Goal: Task Accomplishment & Management: Use online tool/utility

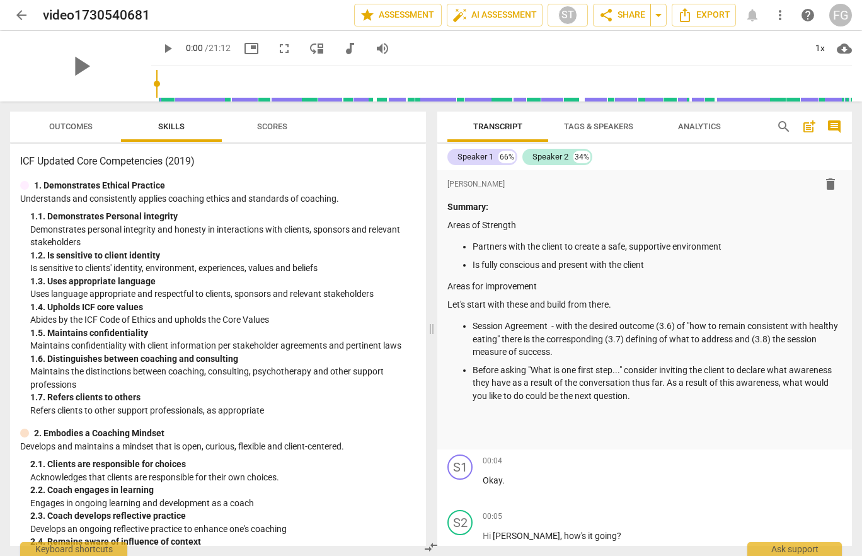
click at [299, 117] on button "Scores" at bounding box center [272, 127] width 101 height 30
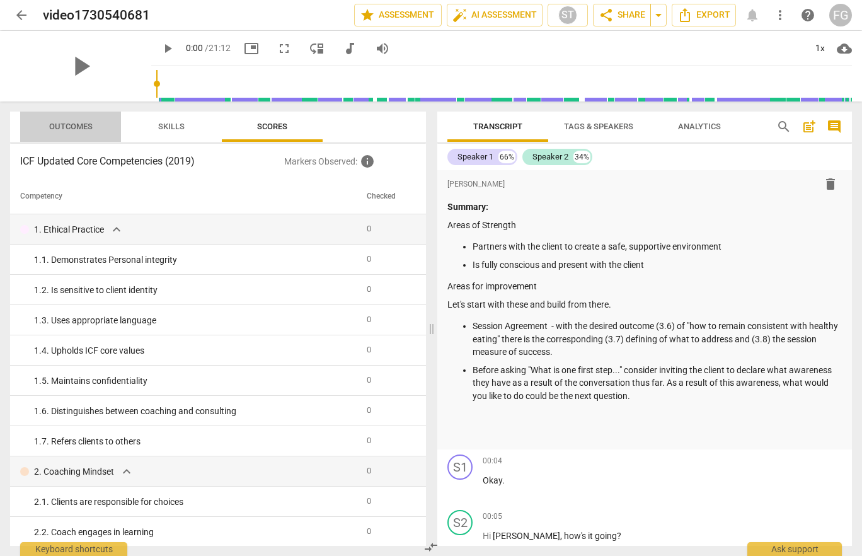
click at [71, 134] on span "Outcomes" at bounding box center [71, 126] width 74 height 17
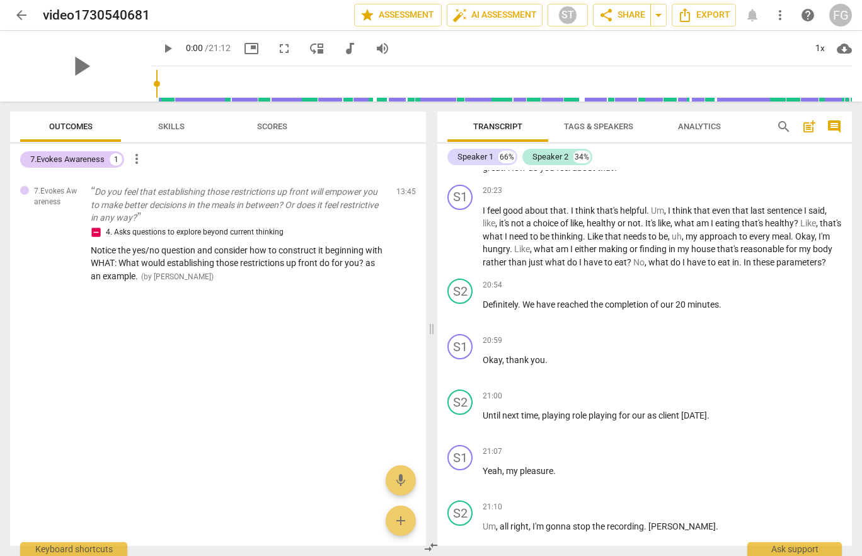
scroll to position [4196, 0]
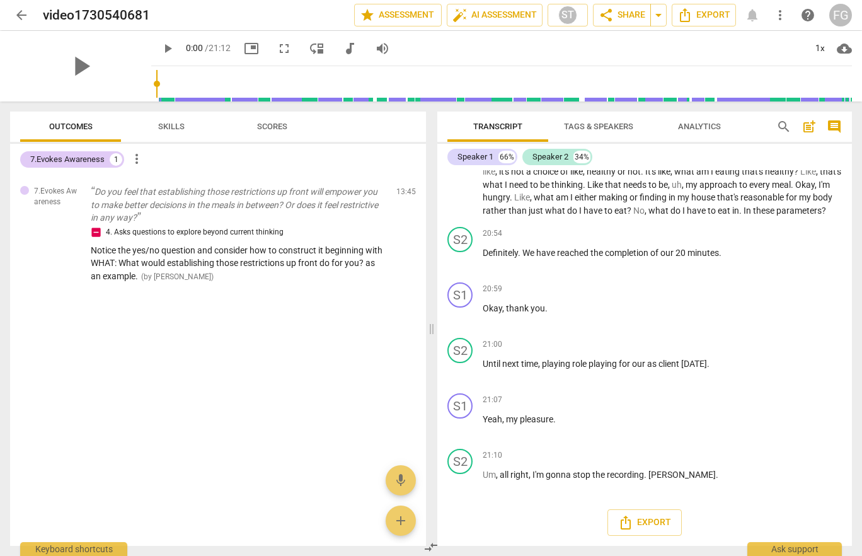
click at [9, 19] on header "arrow_back video1730540681 edit star Assessment auto_fix_high AI Assessment ST …" at bounding box center [431, 15] width 862 height 30
click at [20, 19] on span "arrow_back" at bounding box center [21, 15] width 15 height 15
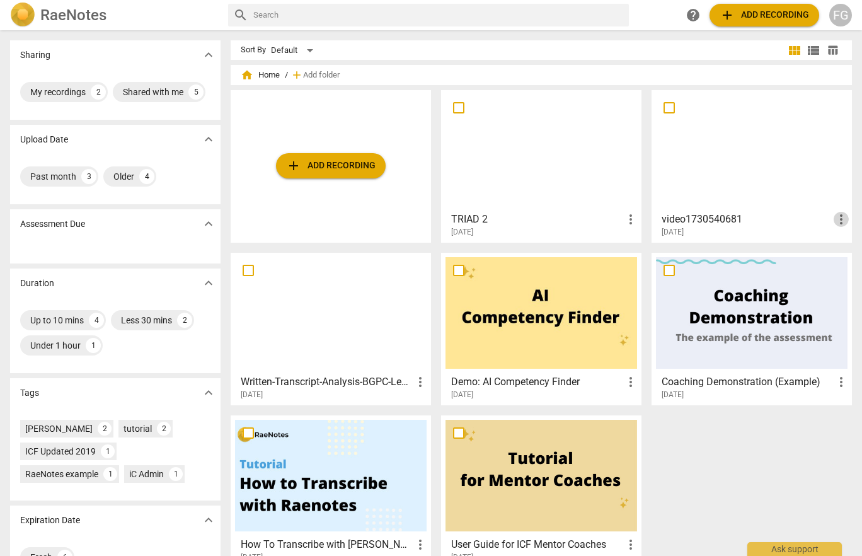
click at [835, 217] on span "more_vert" at bounding box center [841, 219] width 15 height 15
click at [722, 217] on div at bounding box center [431, 278] width 862 height 556
click at [722, 217] on h3 "video1730540681" at bounding box center [748, 219] width 172 height 15
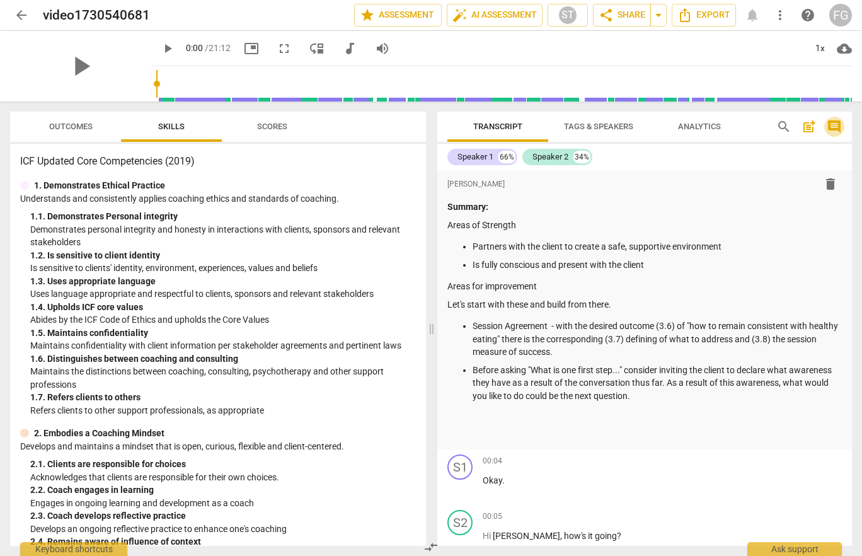
click at [833, 123] on span "comment" at bounding box center [834, 126] width 15 height 15
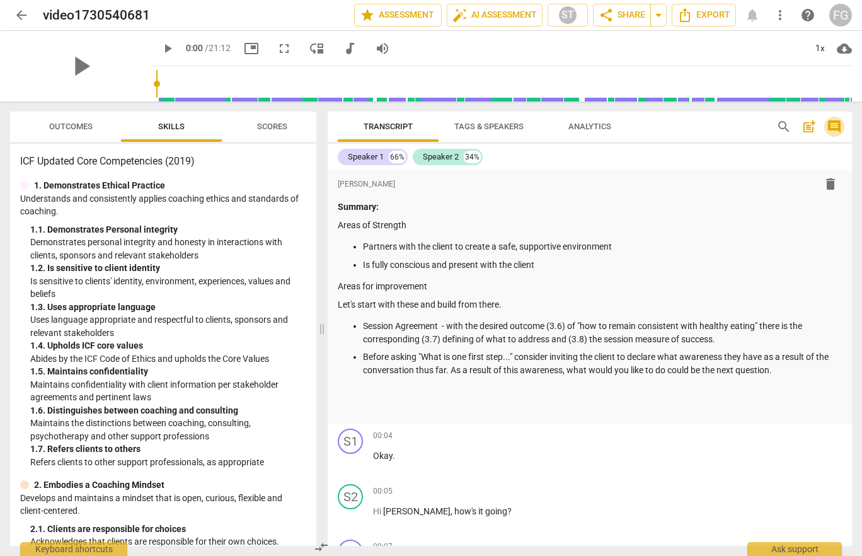
click at [833, 123] on span "comment" at bounding box center [834, 126] width 15 height 15
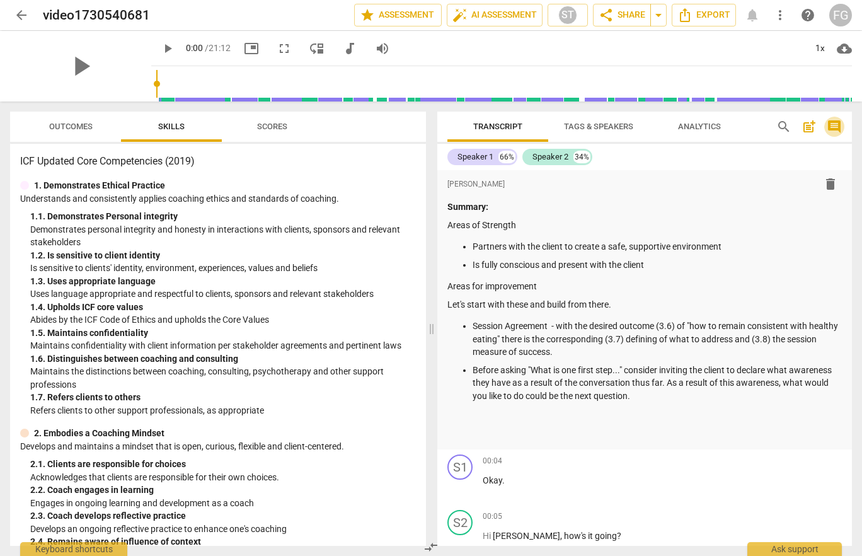
click at [839, 121] on span "comment" at bounding box center [834, 126] width 15 height 15
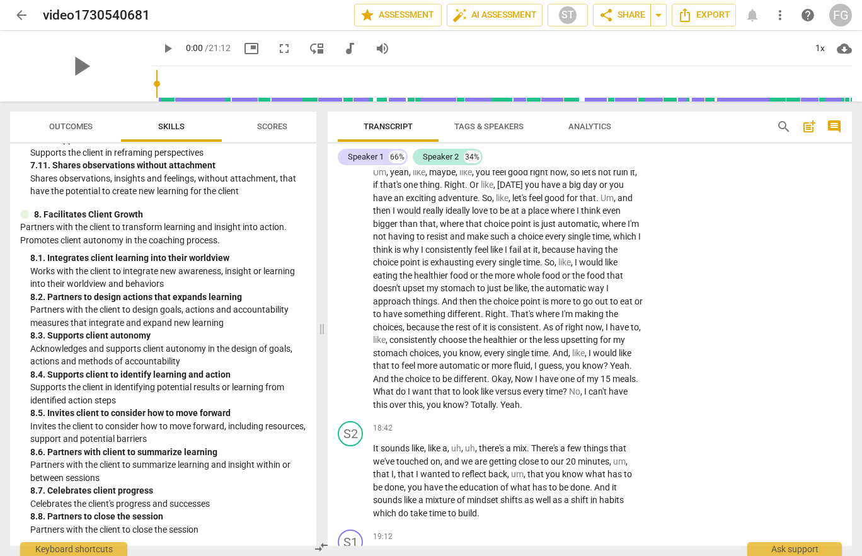
scroll to position [4927, 0]
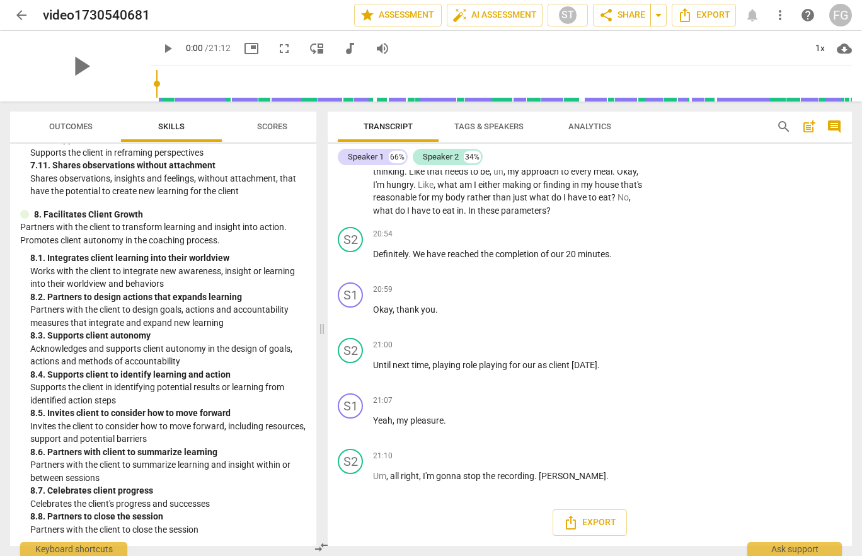
click at [92, 116] on button "Outcomes" at bounding box center [70, 127] width 101 height 30
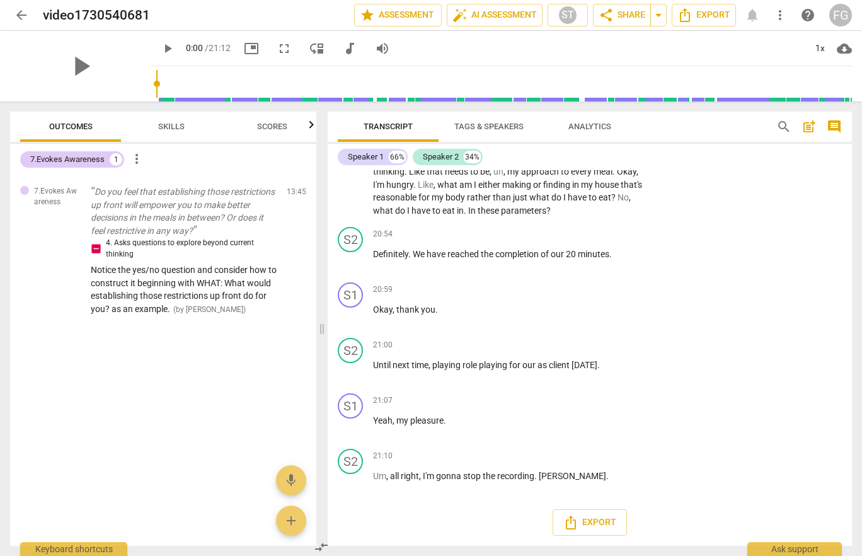
click at [284, 127] on span "Scores" at bounding box center [272, 126] width 30 height 9
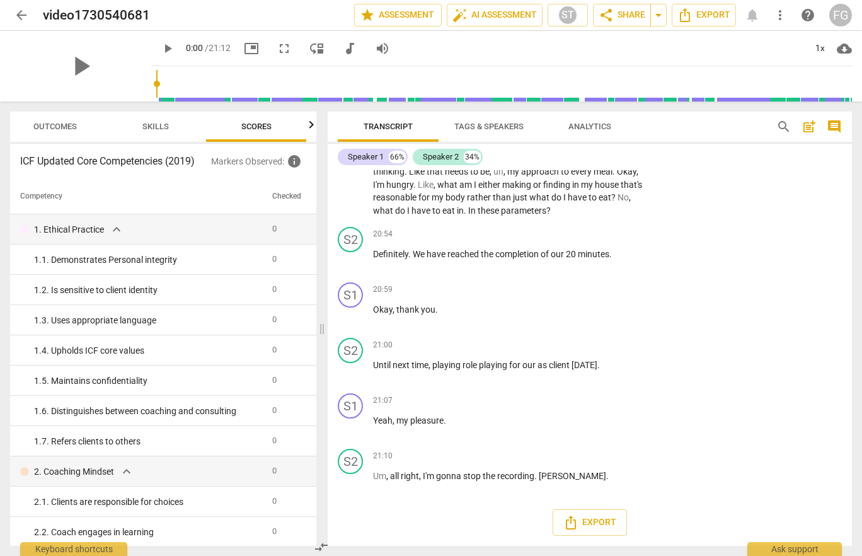
scroll to position [0, 16]
click at [310, 126] on div at bounding box center [311, 125] width 10 height 26
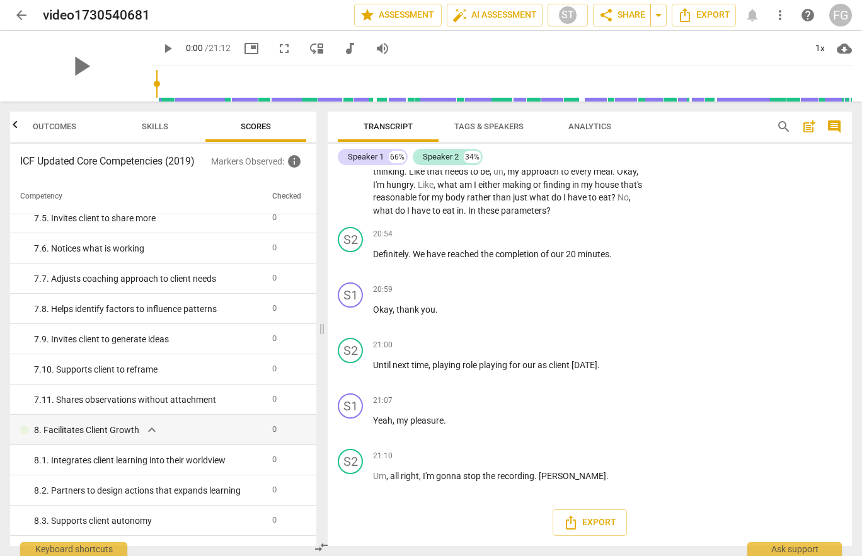
scroll to position [1828, 0]
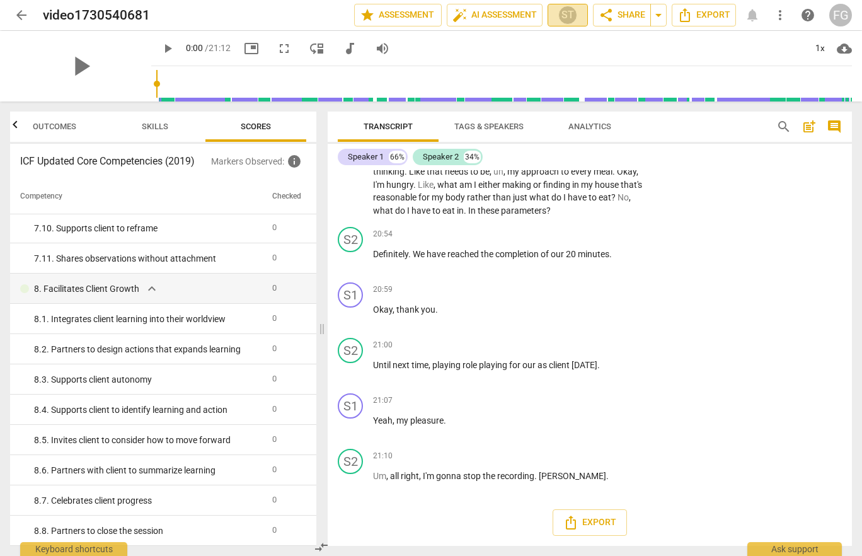
click at [570, 19] on div "ST" at bounding box center [567, 15] width 19 height 19
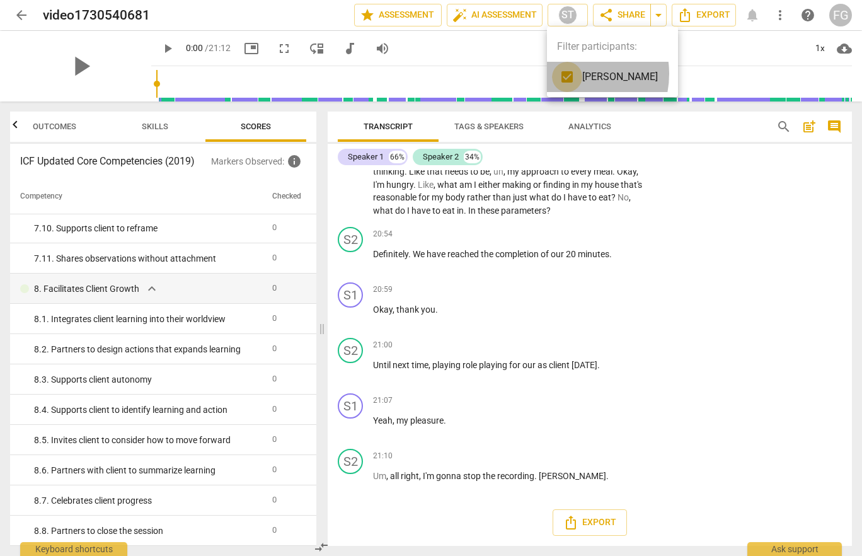
click at [569, 74] on input "checkbox" at bounding box center [567, 77] width 30 height 30
checkbox input "true"
click at [624, 374] on div at bounding box center [431, 278] width 862 height 556
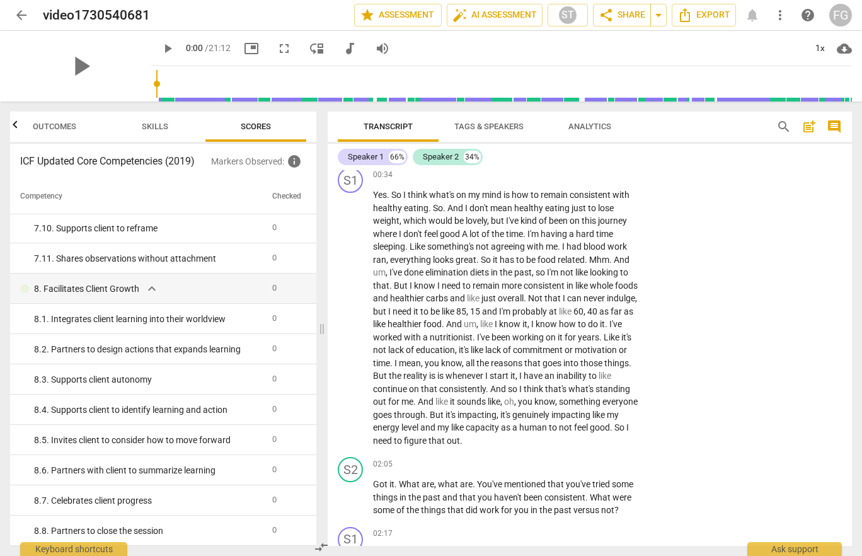
scroll to position [0, 0]
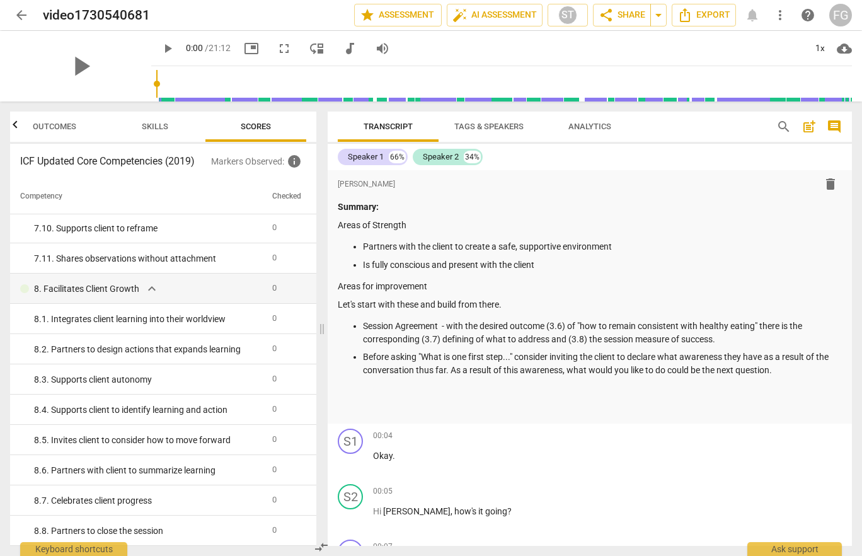
click at [59, 118] on span "Outcomes" at bounding box center [55, 126] width 74 height 17
